Goal: Task Accomplishment & Management: Manage account settings

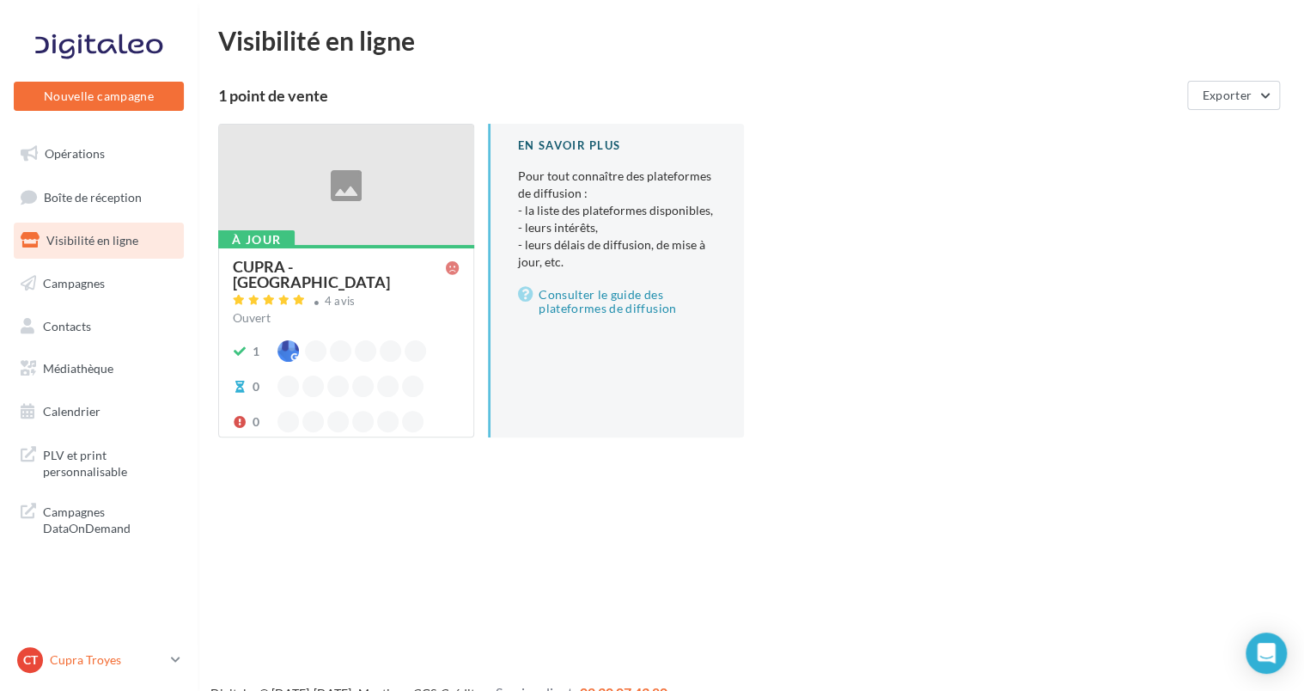
click at [87, 653] on p "Cupra Troyes" at bounding box center [107, 659] width 114 height 17
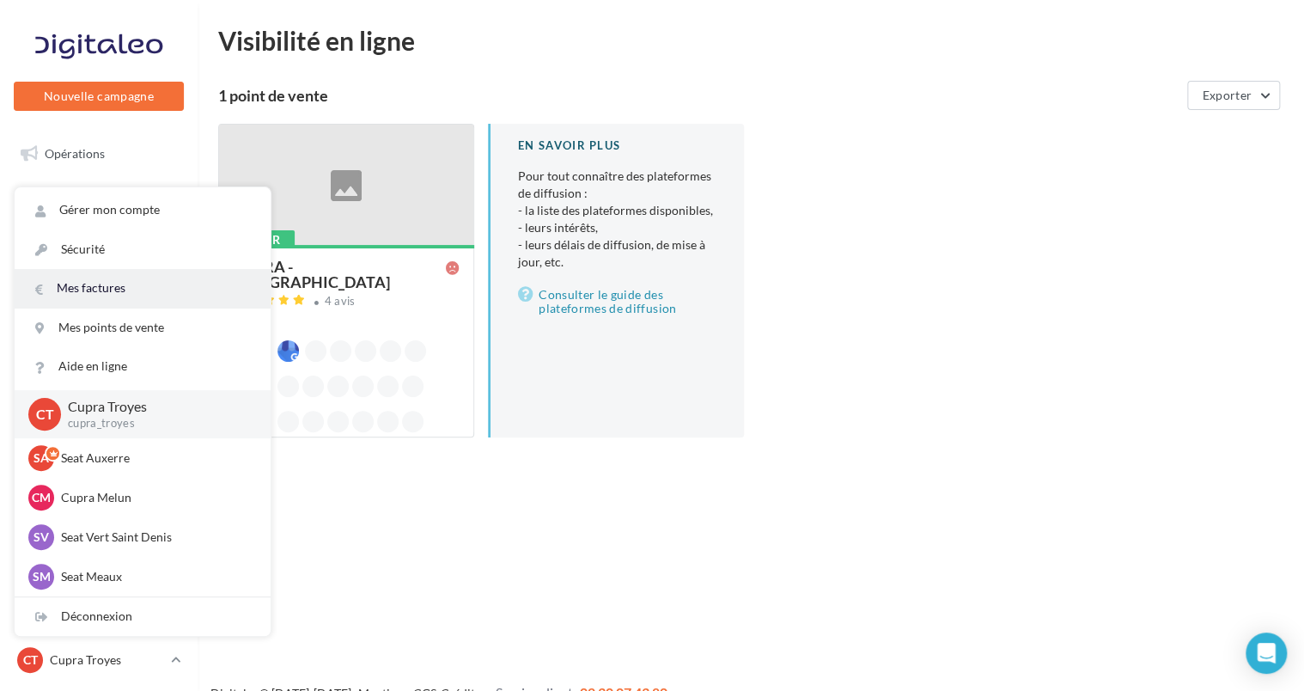
click at [77, 286] on link "Mes factures" at bounding box center [143, 288] width 256 height 39
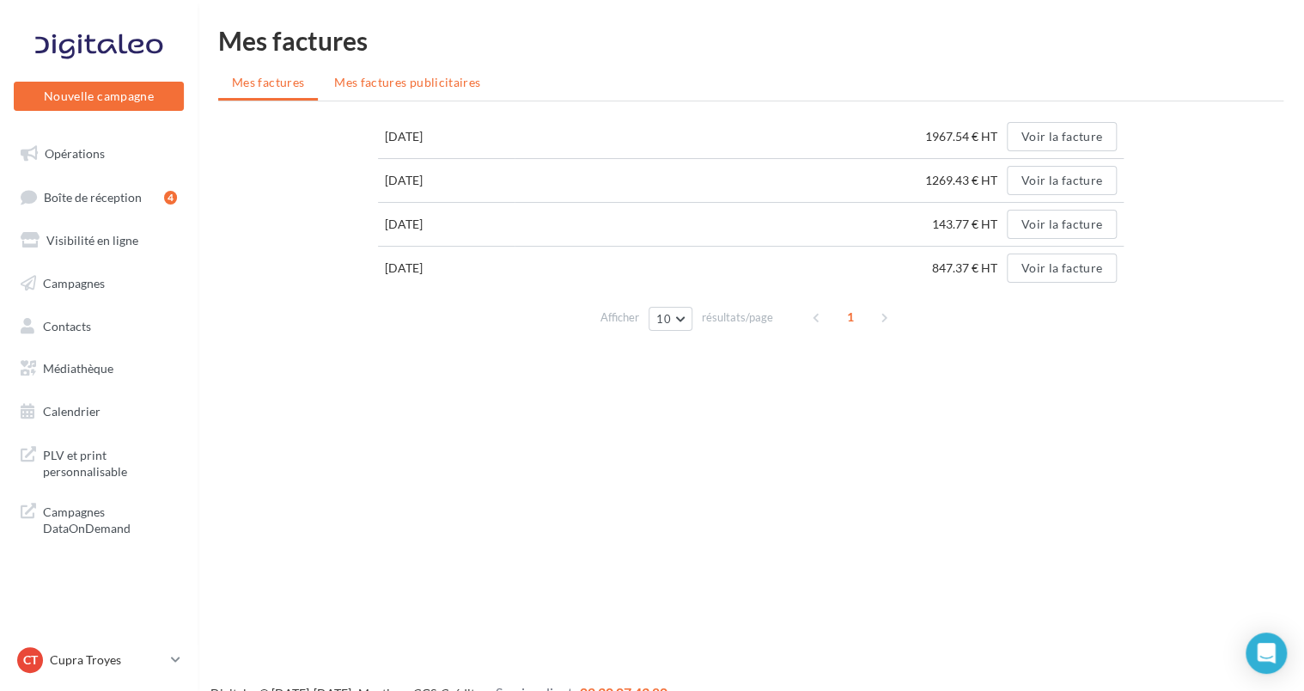
click at [423, 89] on span "Mes factures publicitaires" at bounding box center [407, 82] width 146 height 15
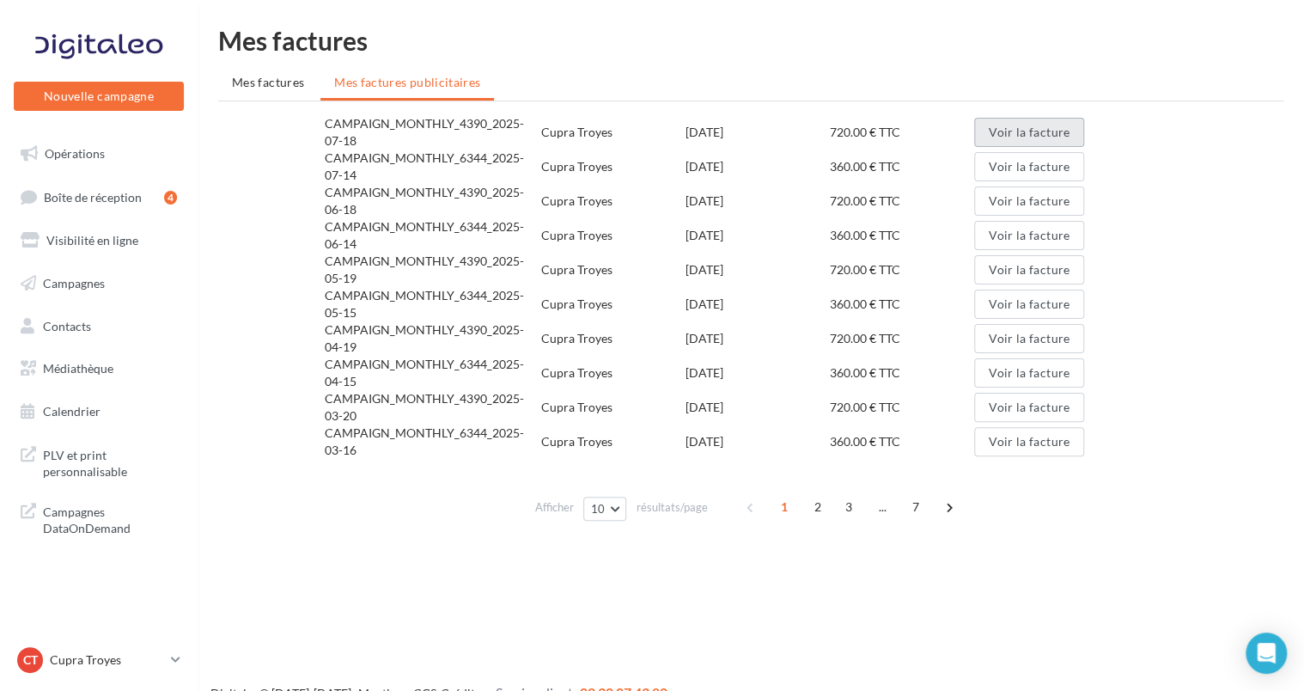
click at [1004, 124] on button "Voir la facture" at bounding box center [1029, 132] width 110 height 29
click at [70, 661] on p "Cupra Troyes" at bounding box center [107, 659] width 114 height 17
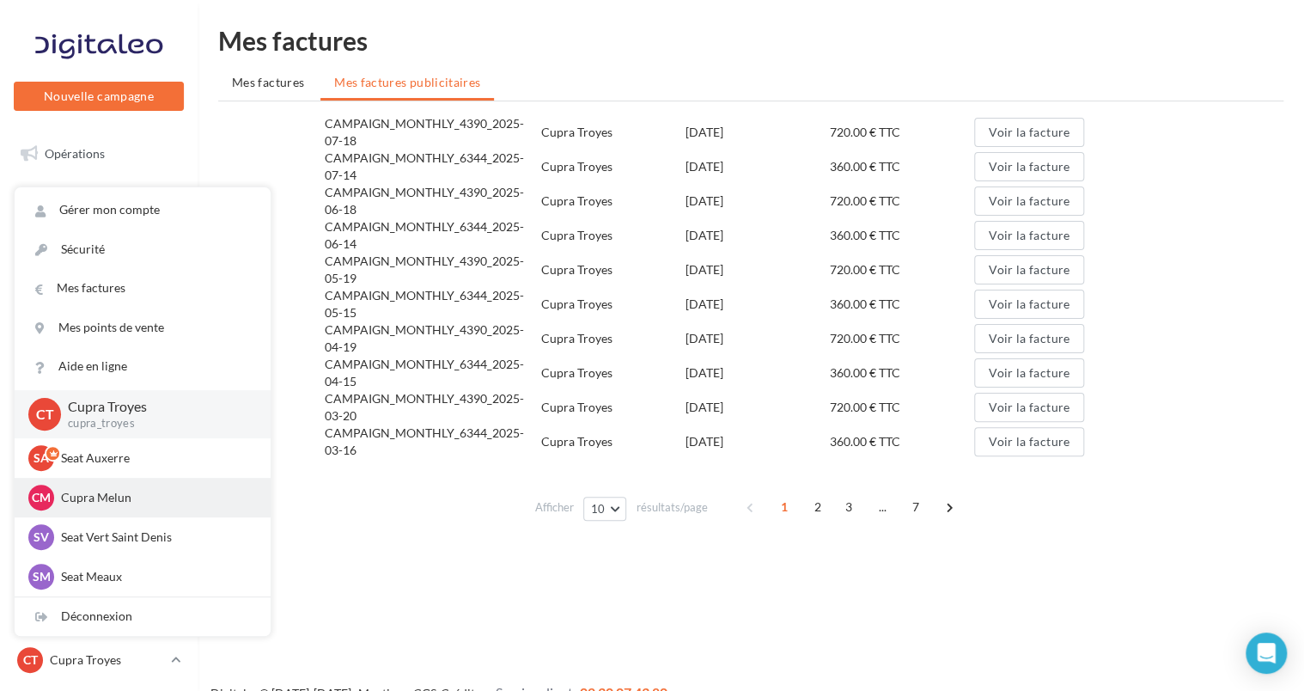
click at [91, 500] on p "Cupra Melun" at bounding box center [155, 497] width 189 height 17
